Goal: Check status

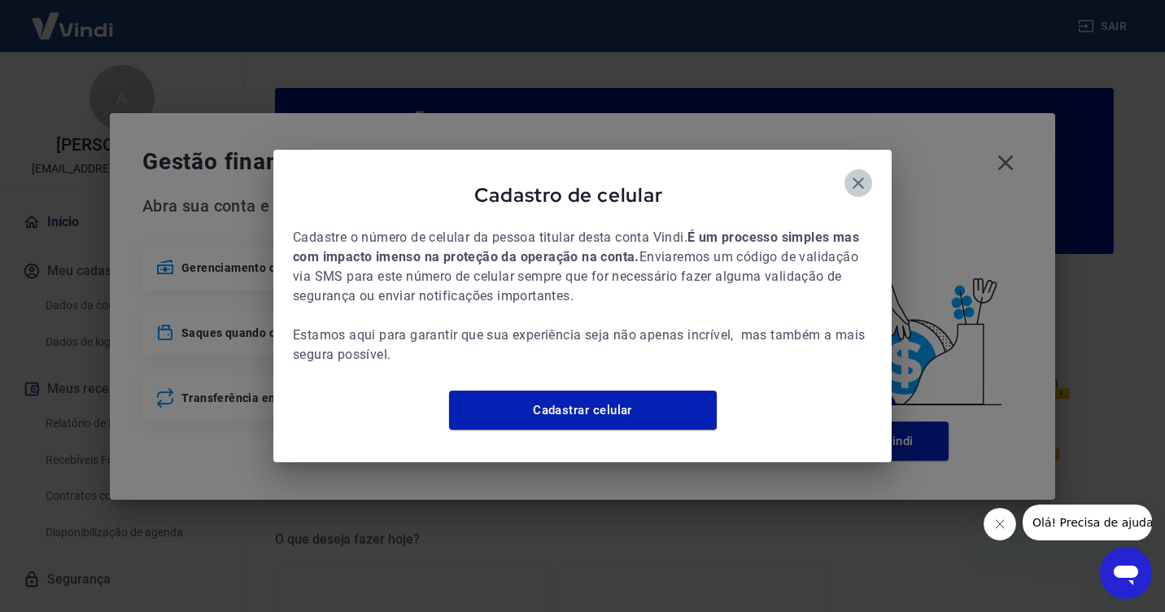
click at [854, 173] on icon "button" at bounding box center [859, 183] width 20 height 20
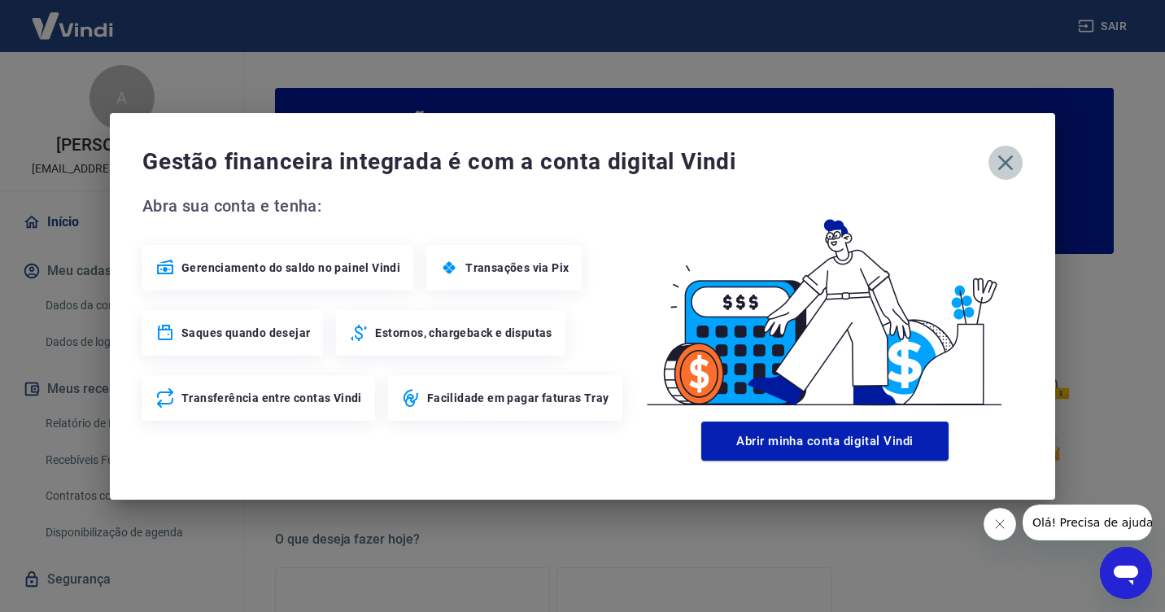
click at [1003, 161] on icon "button" at bounding box center [1006, 162] width 15 height 15
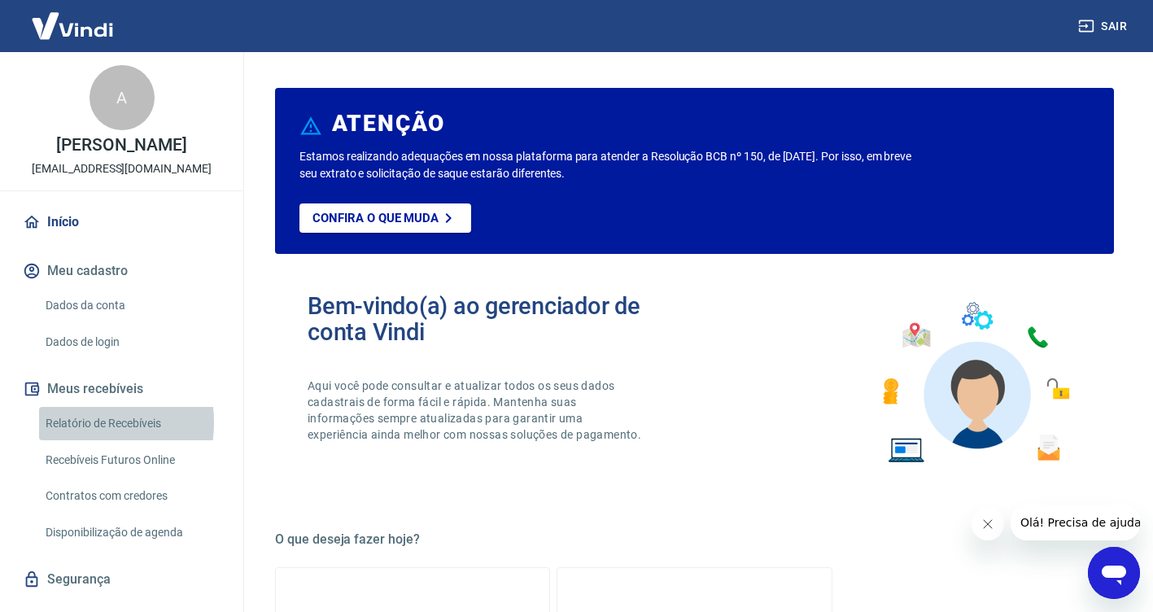
click at [74, 422] on link "Relatório de Recebíveis" at bounding box center [131, 423] width 185 height 33
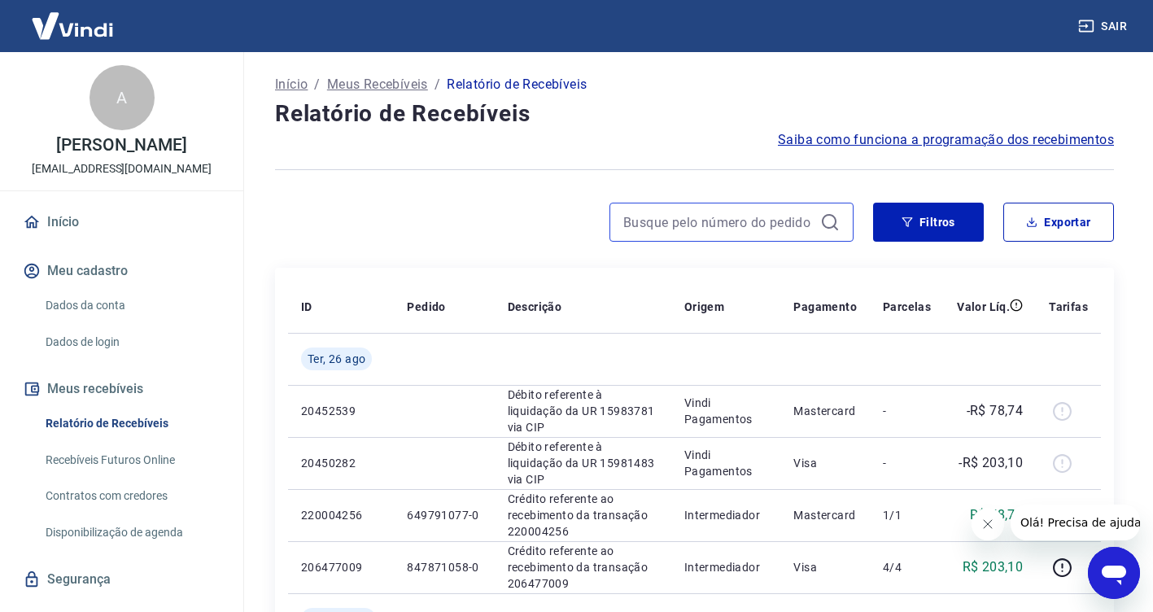
click at [721, 219] on input at bounding box center [718, 222] width 190 height 24
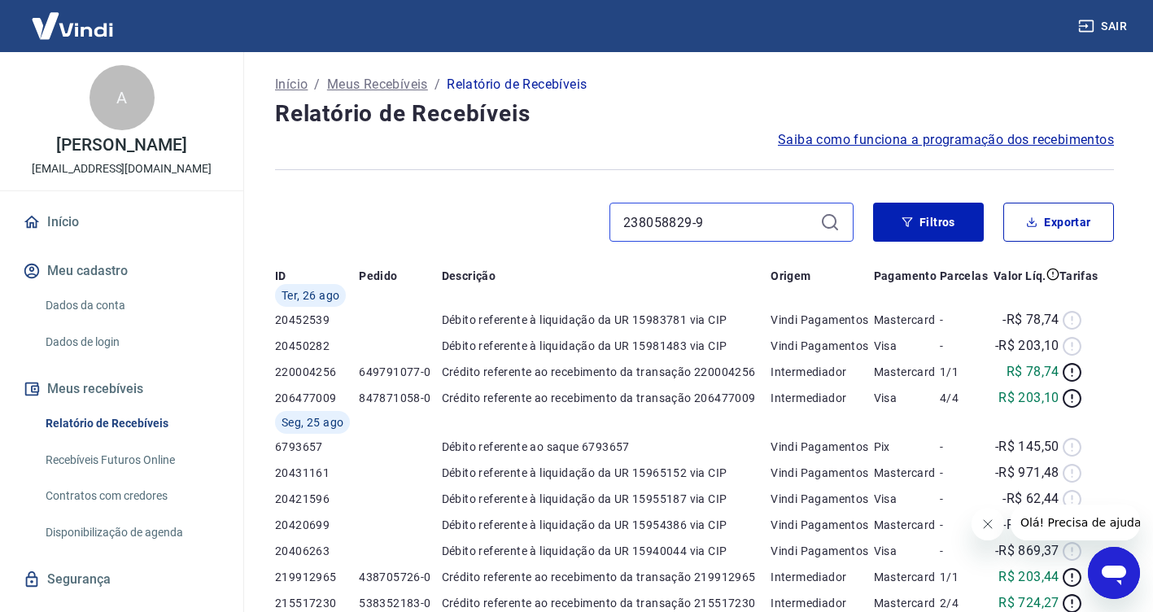
type input "238058829-9"
click at [827, 219] on div "238058829-9" at bounding box center [732, 222] width 244 height 39
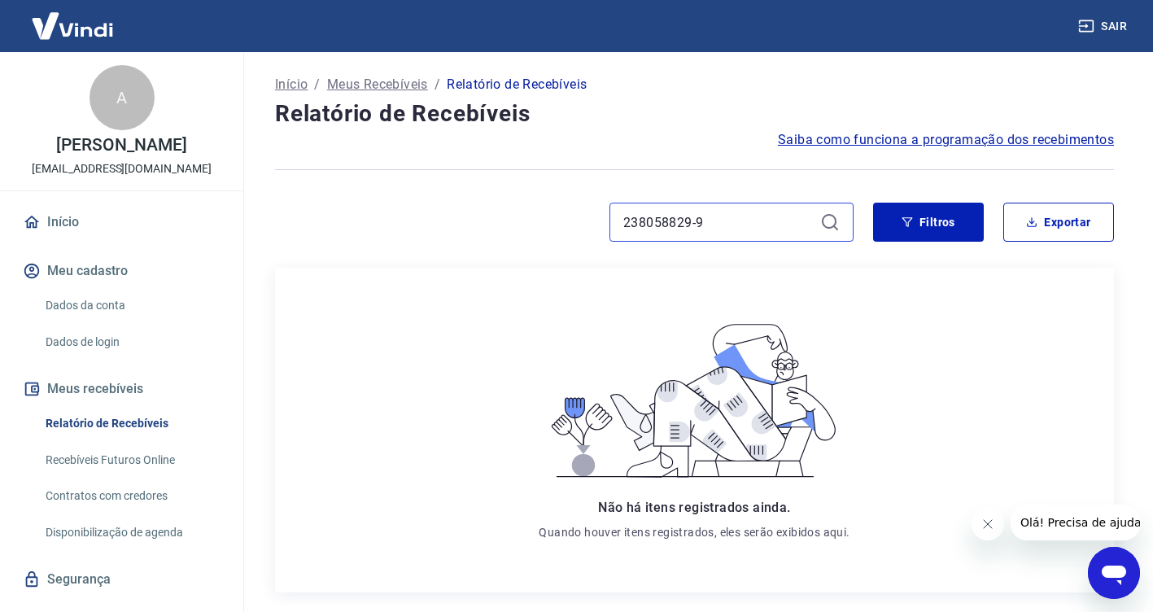
click at [719, 220] on input "238058829-9" at bounding box center [718, 222] width 190 height 24
click at [91, 420] on link "Relatório de Recebíveis" at bounding box center [131, 423] width 185 height 33
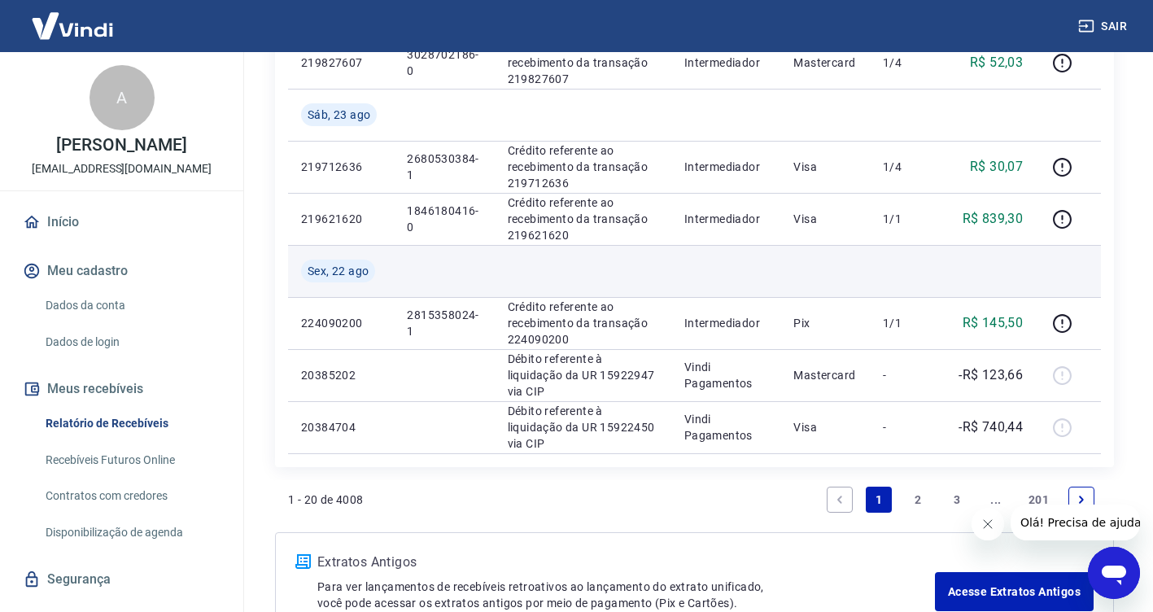
scroll to position [1221, 0]
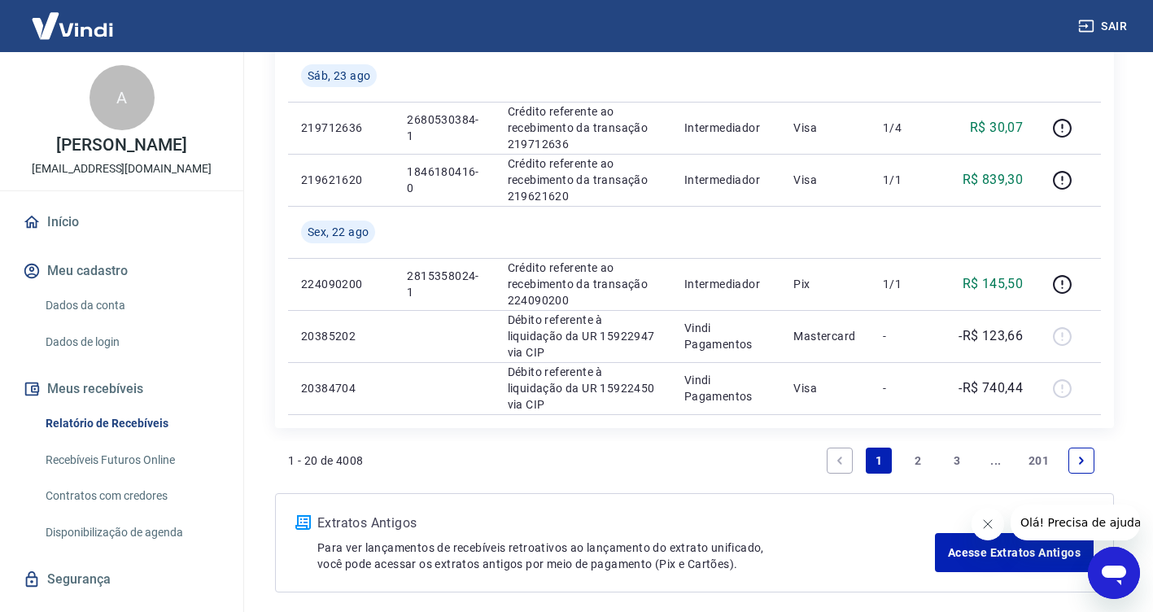
click at [920, 458] on link "2" at bounding box center [918, 461] width 26 height 26
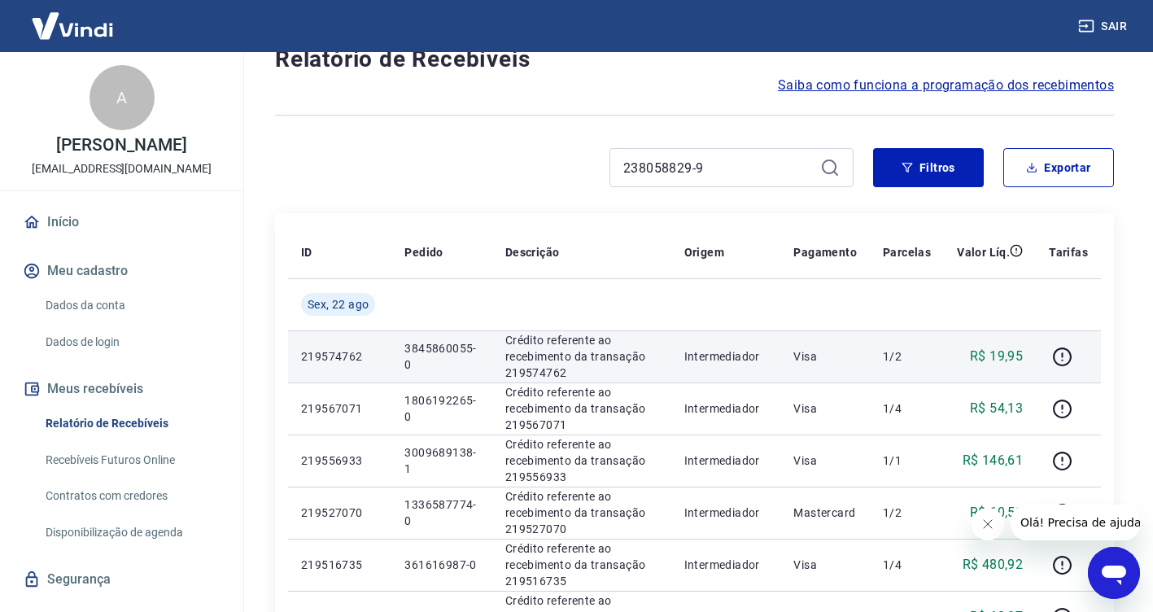
scroll to position [163, 0]
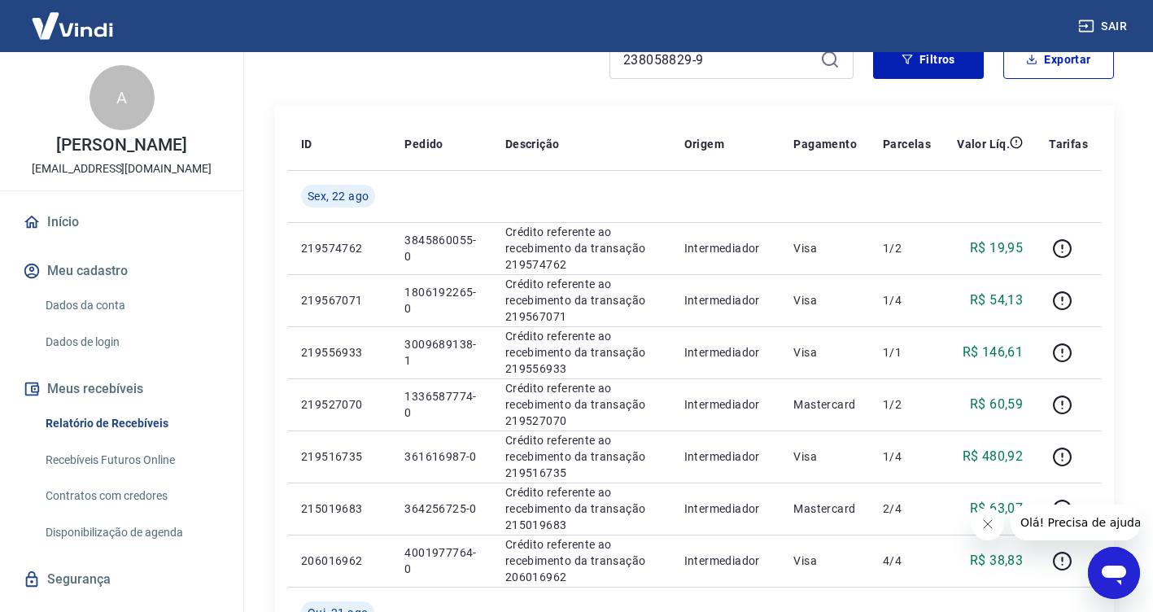
click at [988, 527] on icon "Fechar mensagem da empresa" at bounding box center [987, 524] width 13 height 13
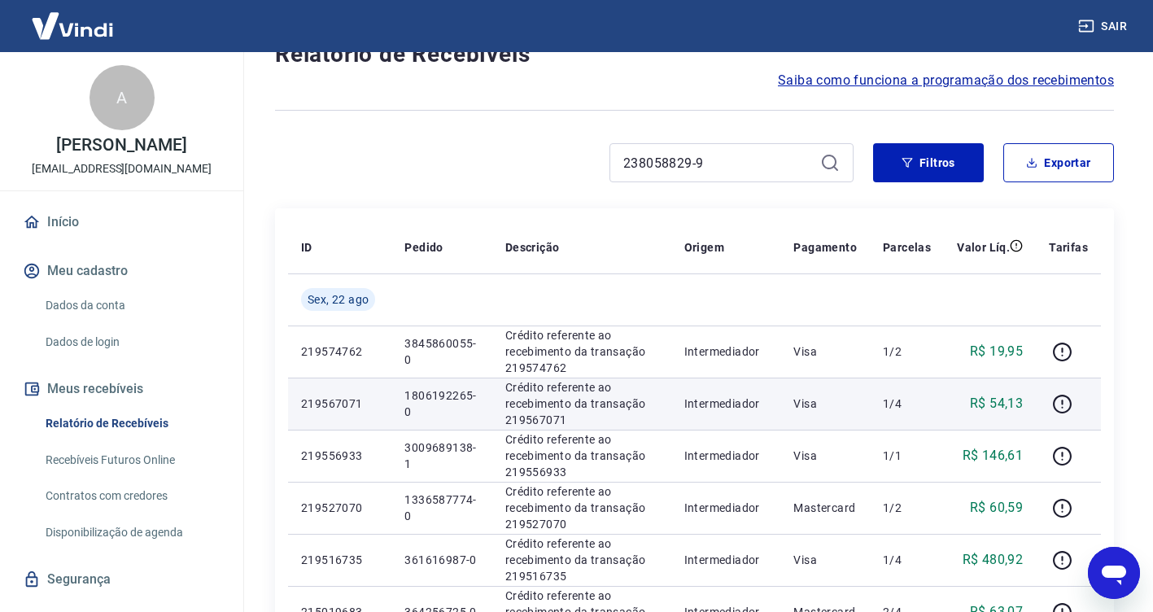
scroll to position [0, 0]
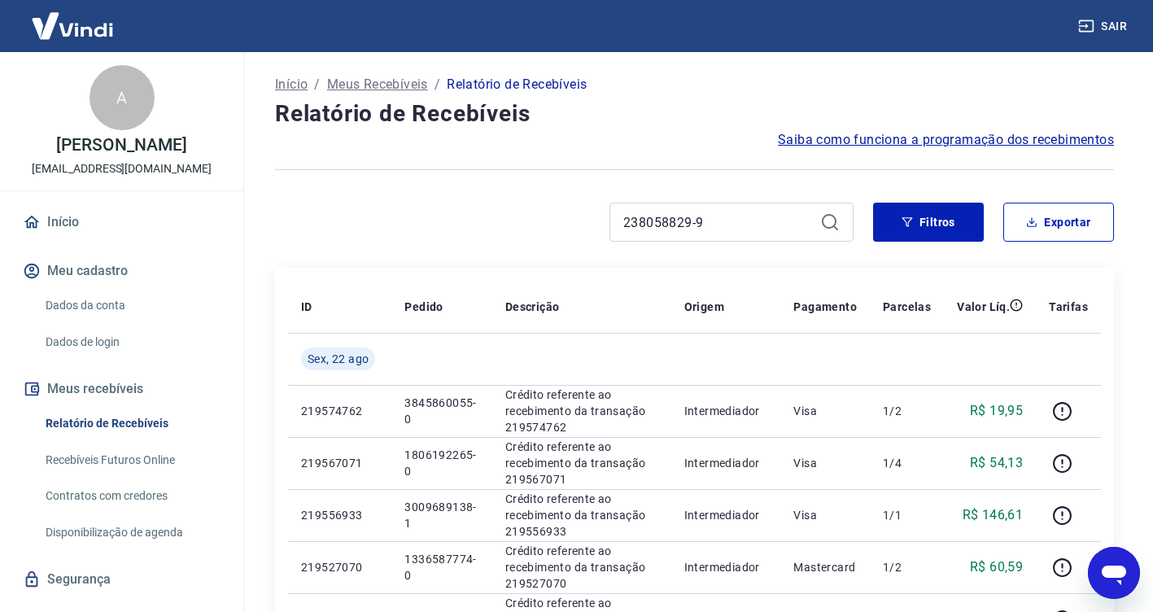
click at [828, 220] on icon at bounding box center [830, 222] width 20 height 20
click at [1104, 22] on button "Sair" at bounding box center [1104, 26] width 59 height 30
